Goal: Task Accomplishment & Management: Complete application form

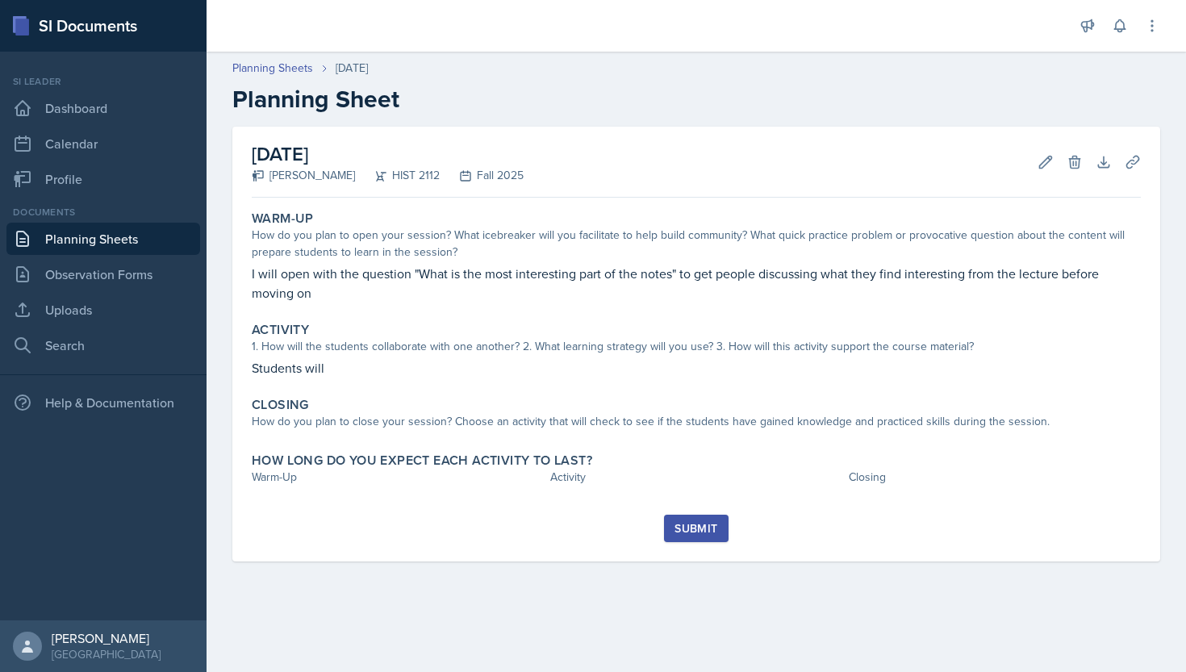
click at [294, 69] on link "Planning Sheets" at bounding box center [272, 68] width 81 height 17
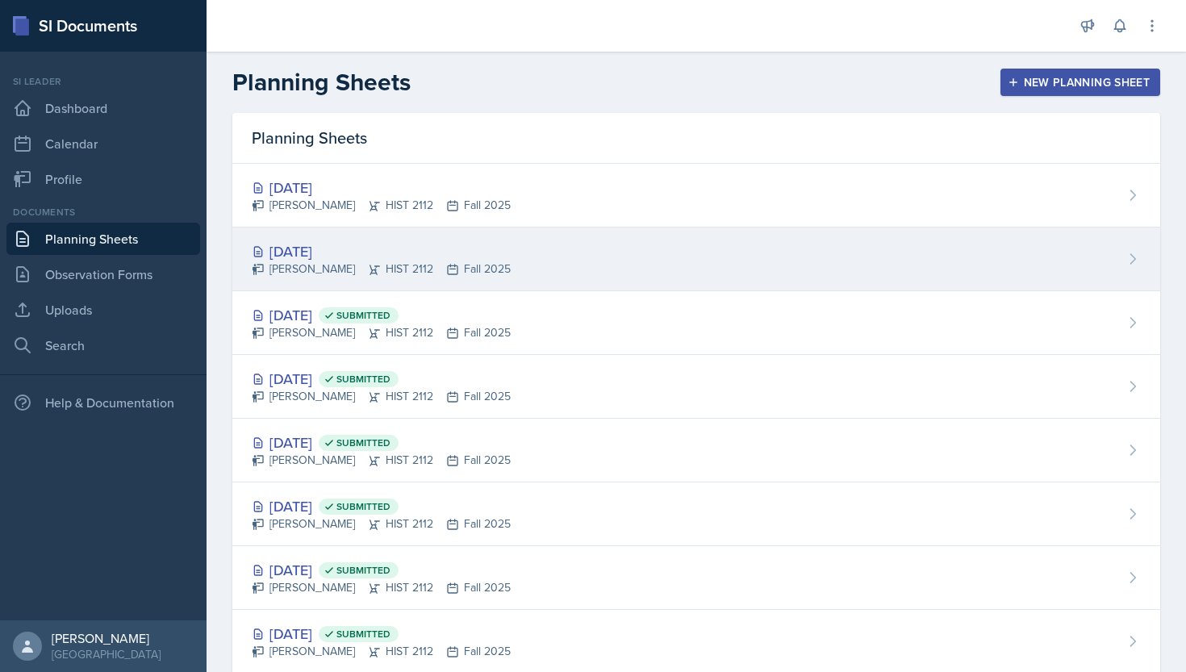
click at [338, 248] on div "[DATE]" at bounding box center [381, 251] width 259 height 22
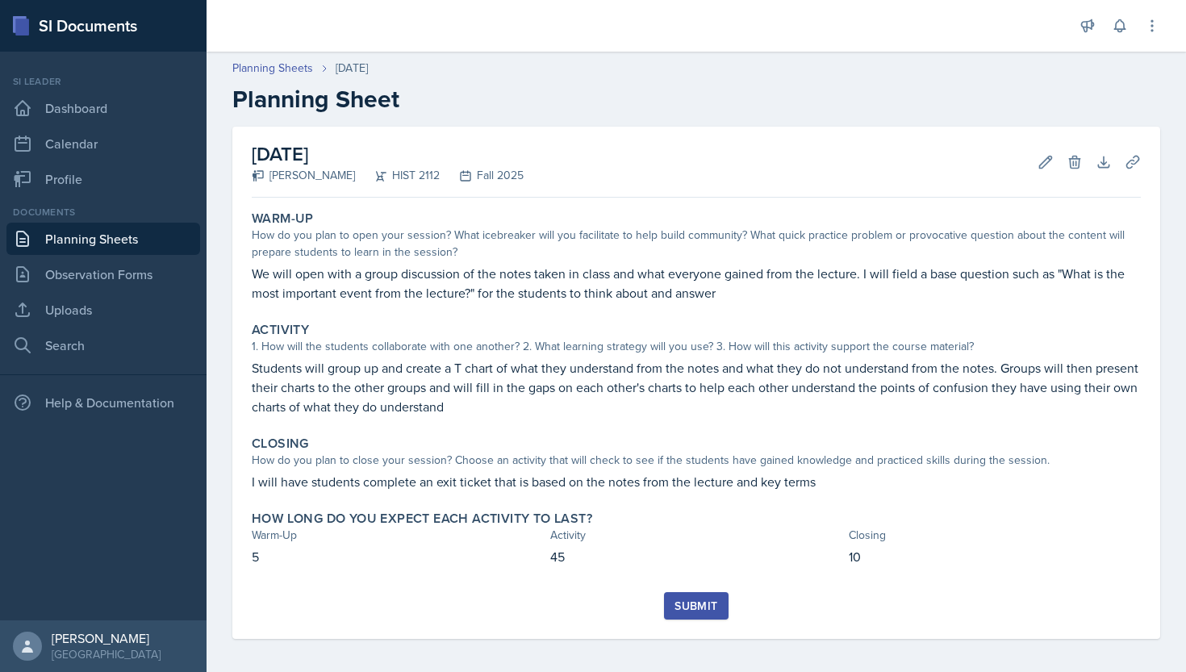
click at [837, 88] on h2 "Planning Sheet" at bounding box center [696, 99] width 928 height 29
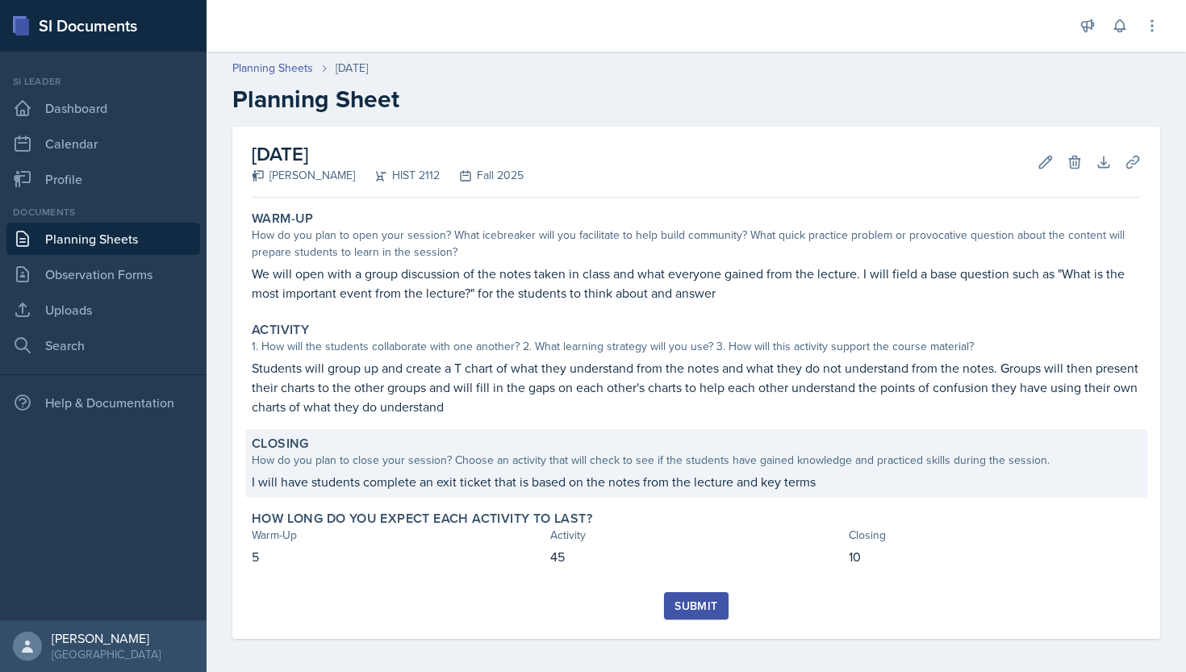
click at [641, 478] on p "I will have students complete an exit ticket that is based on the notes from th…" at bounding box center [696, 481] width 889 height 19
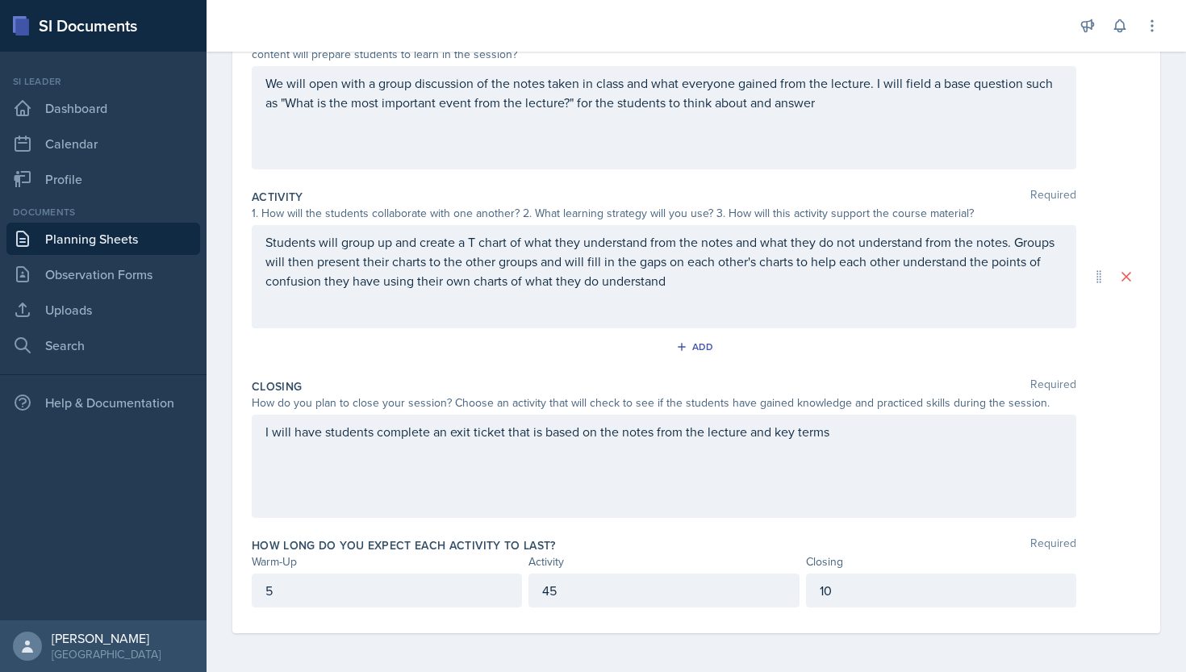
scroll to position [207, 0]
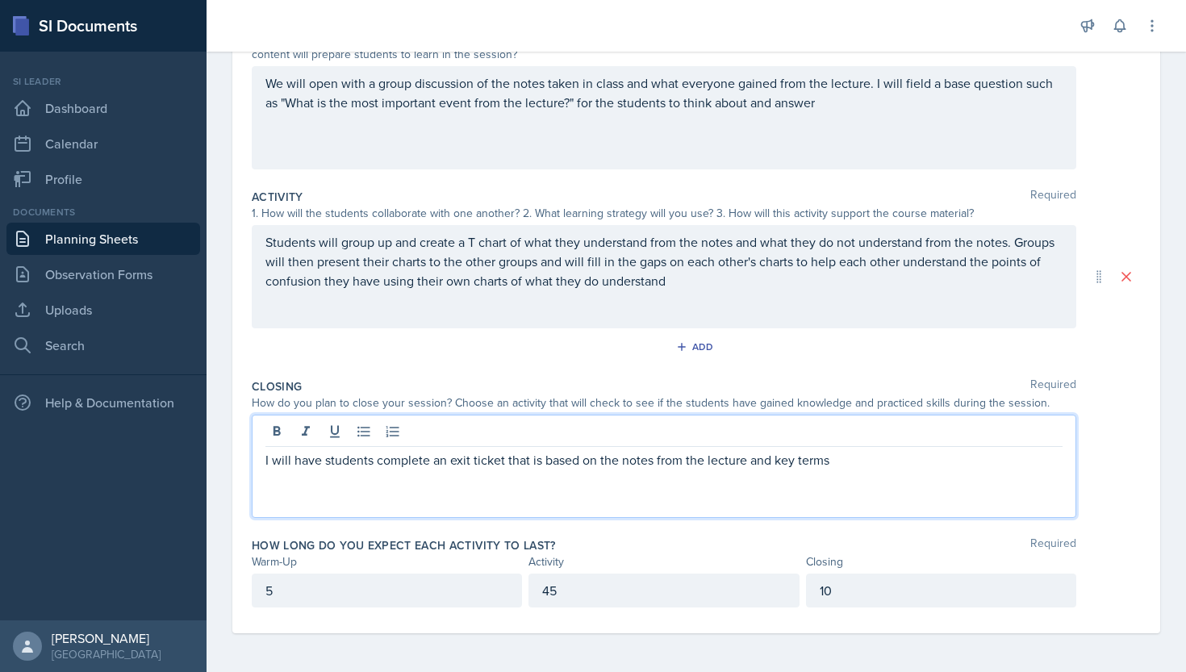
click at [684, 435] on div "I will have students complete an exit ticket that is based on the notes from th…" at bounding box center [664, 466] width 824 height 103
click at [668, 374] on div "Closing Required How do you plan to close your session? Choose an activity that…" at bounding box center [696, 451] width 889 height 159
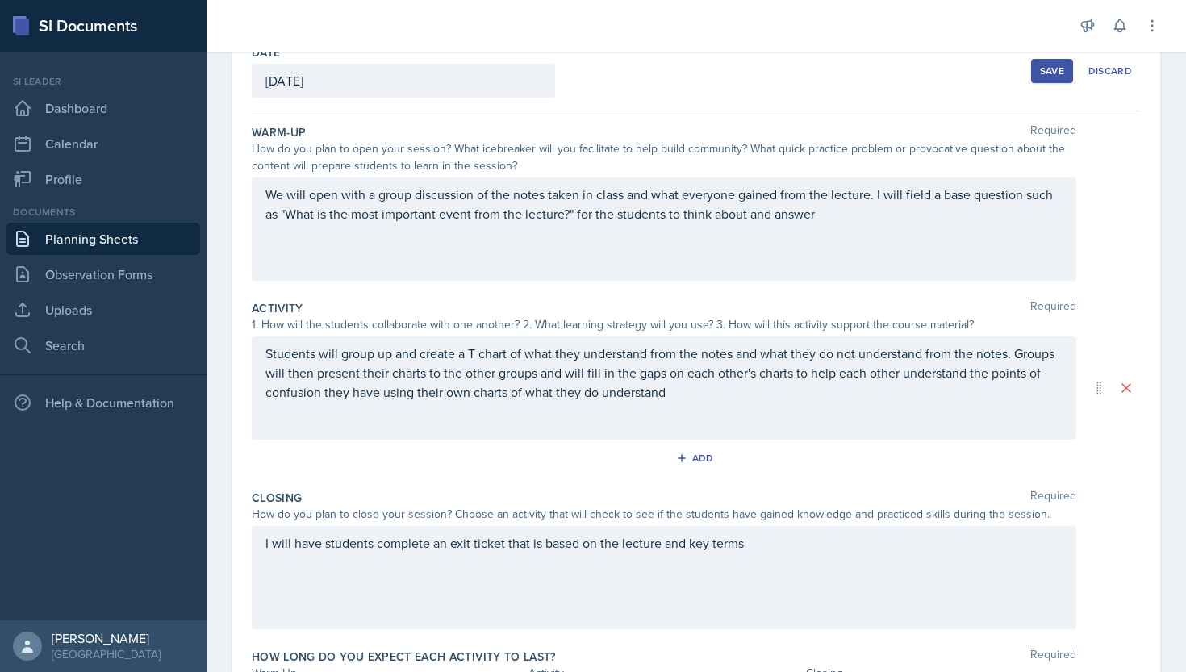
scroll to position [26, 0]
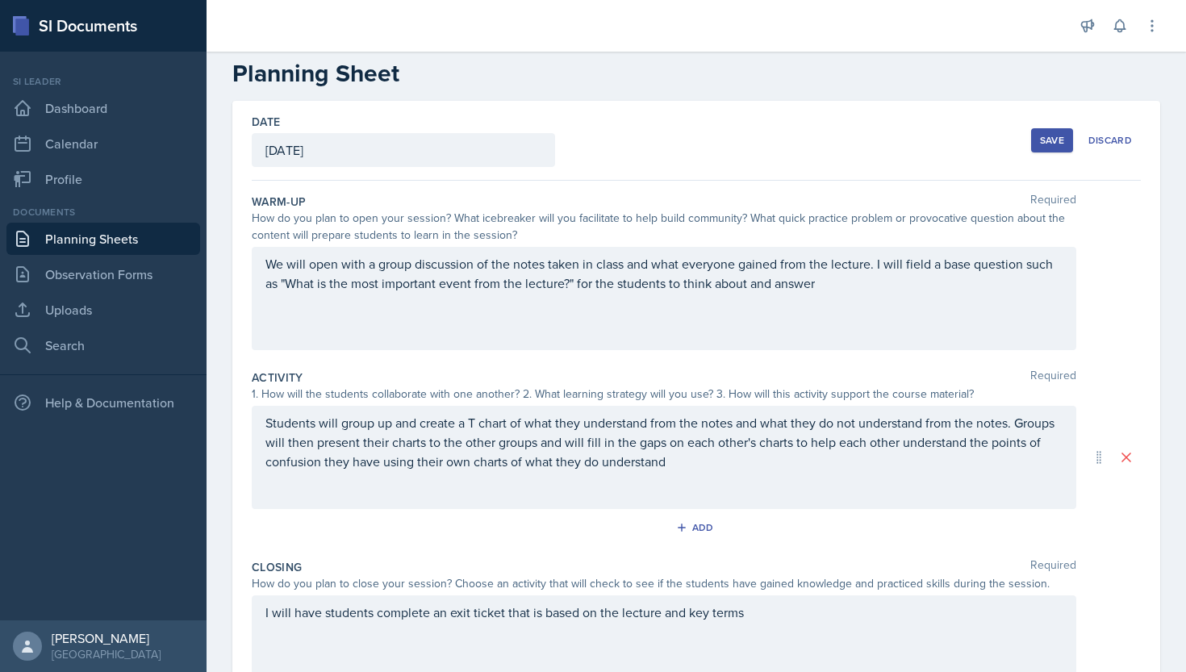
click at [1054, 148] on button "Save" at bounding box center [1052, 140] width 42 height 24
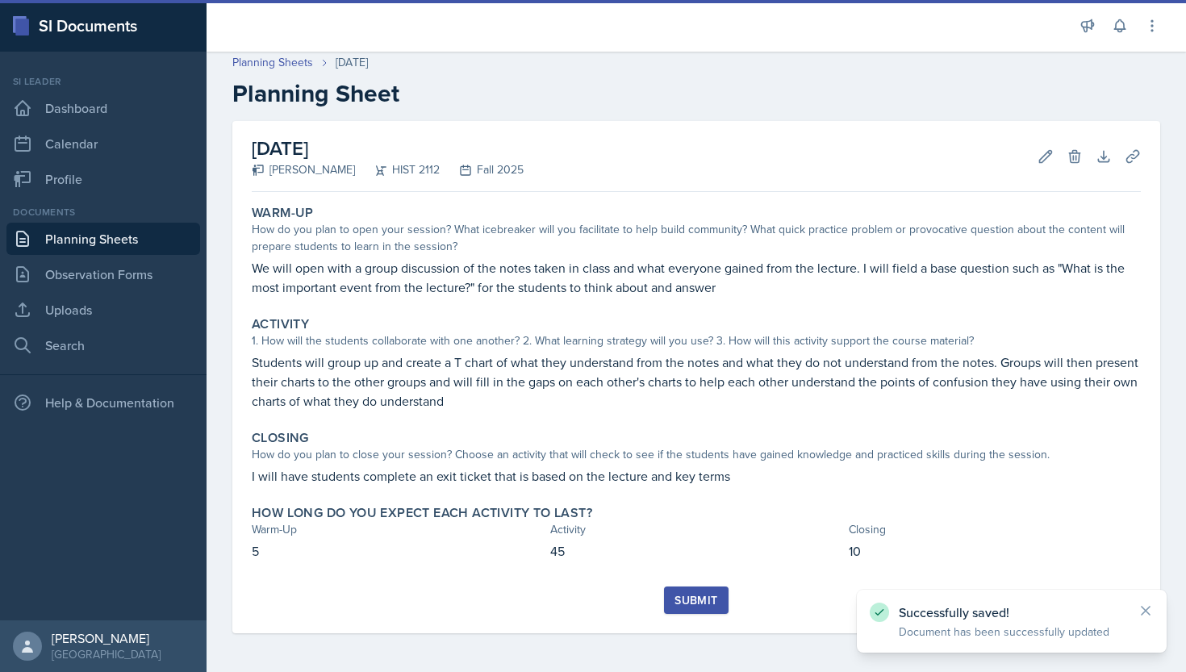
scroll to position [6, 0]
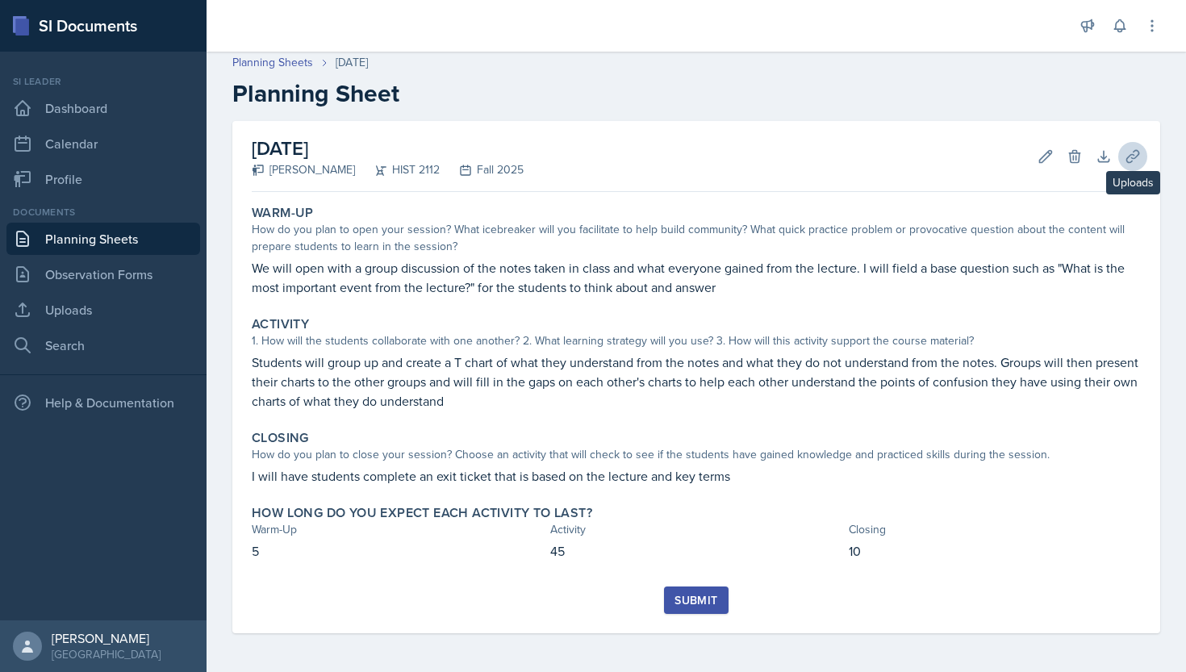
click at [1133, 164] on icon at bounding box center [1133, 156] width 16 height 16
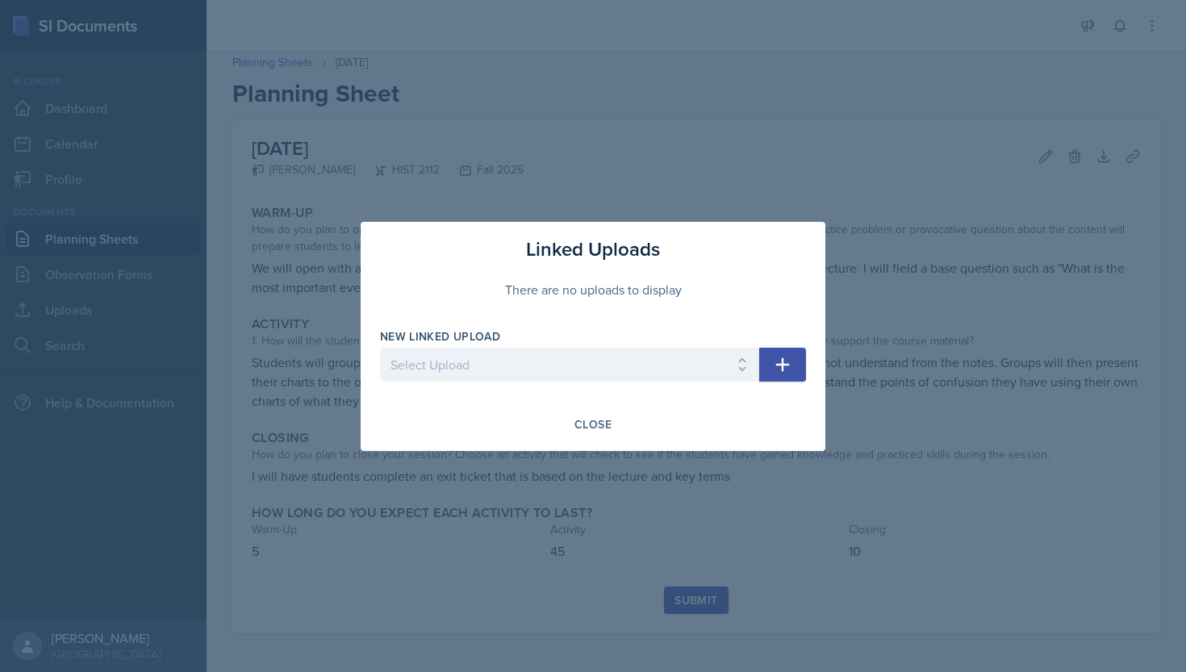
click at [781, 207] on div at bounding box center [593, 336] width 1186 height 672
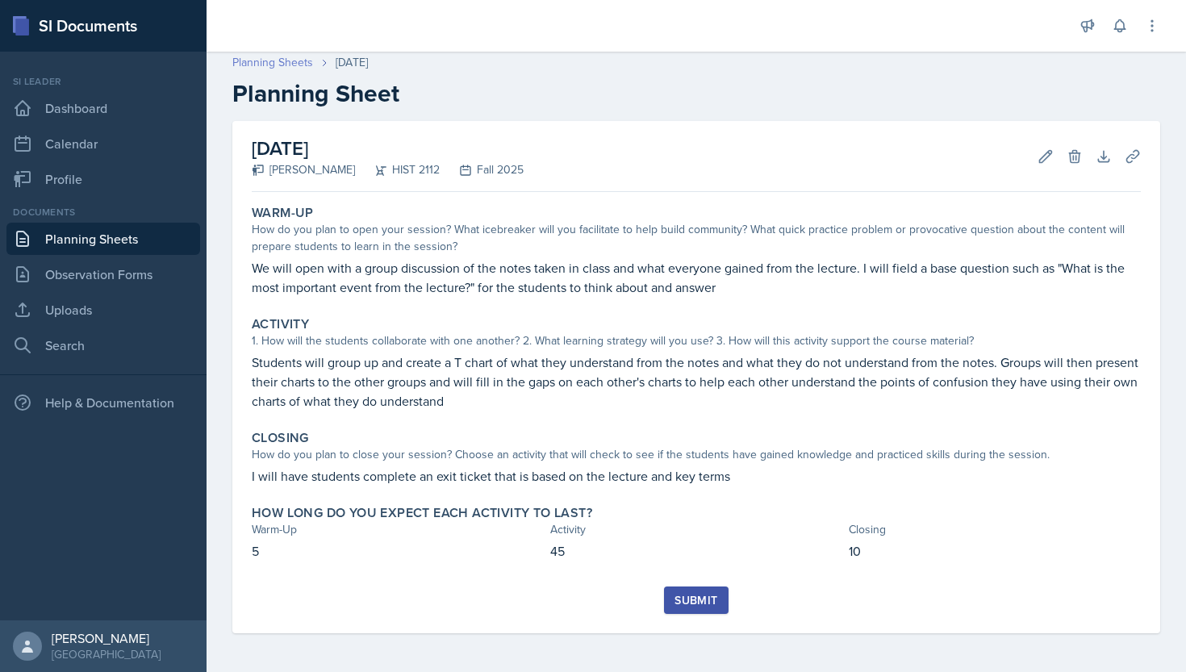
click at [285, 69] on link "Planning Sheets" at bounding box center [272, 62] width 81 height 17
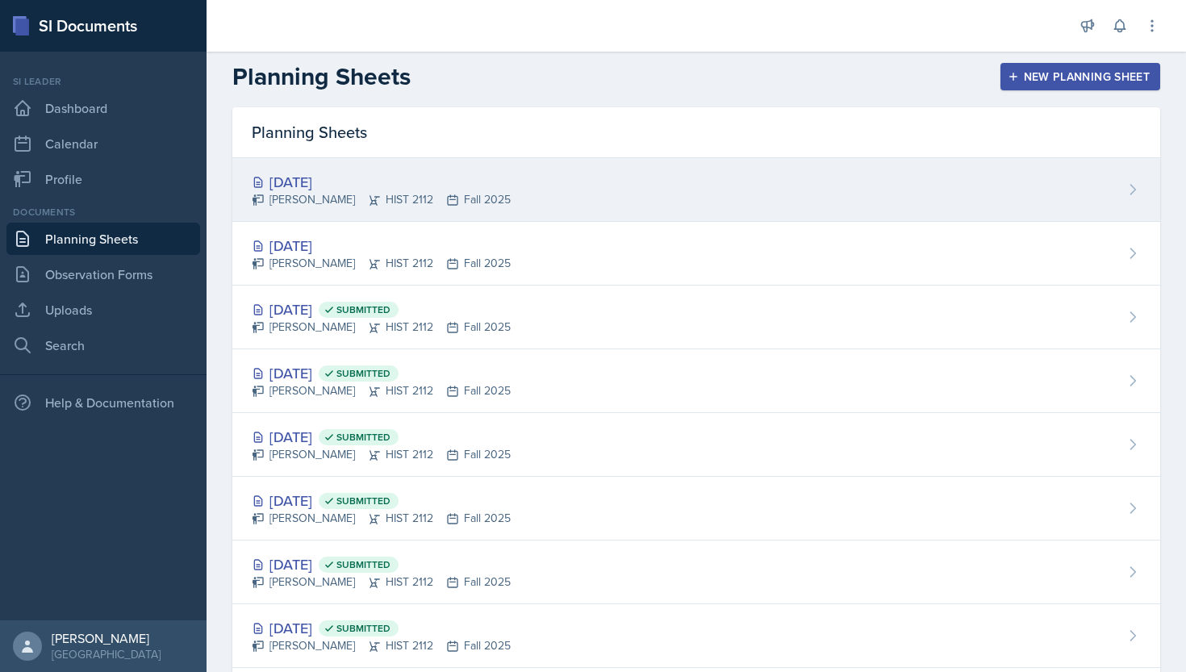
click at [328, 175] on div "[DATE]" at bounding box center [381, 182] width 259 height 22
